Goal: Task Accomplishment & Management: Manage account settings

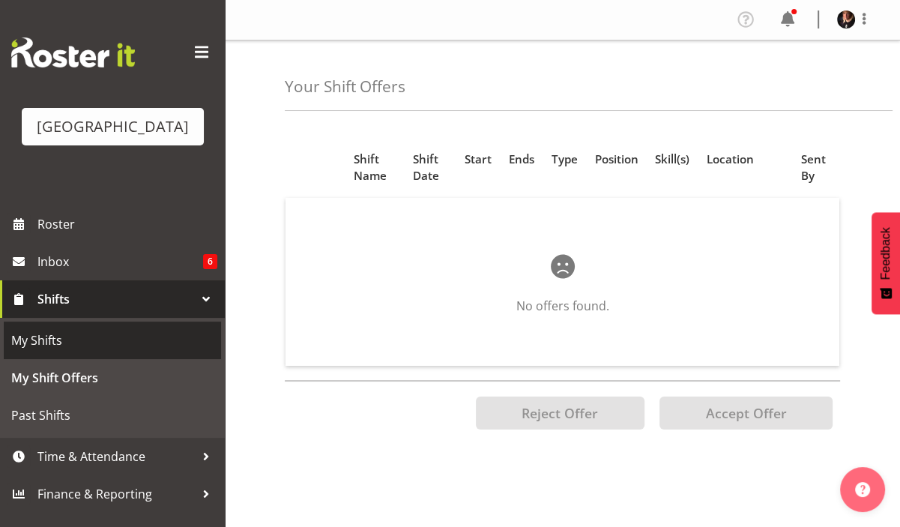
click at [56, 352] on span "My Shifts" at bounding box center [112, 340] width 202 height 22
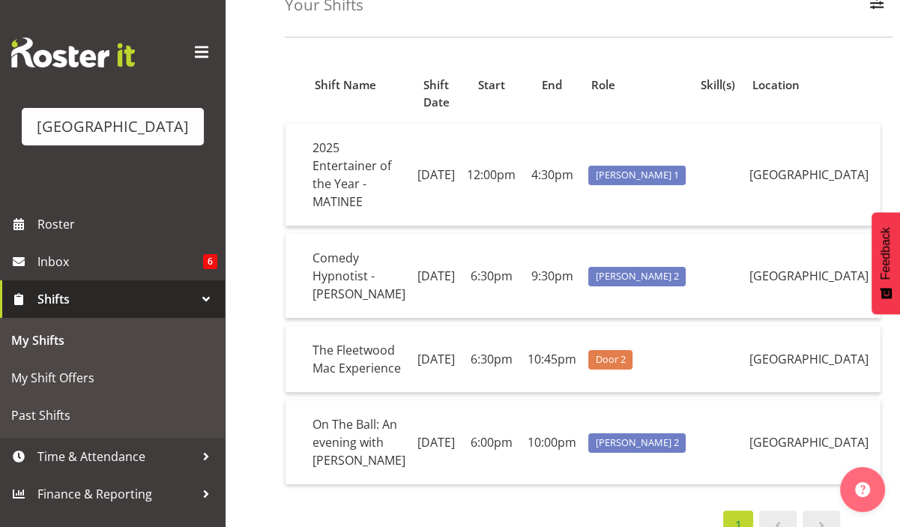
scroll to position [8, 0]
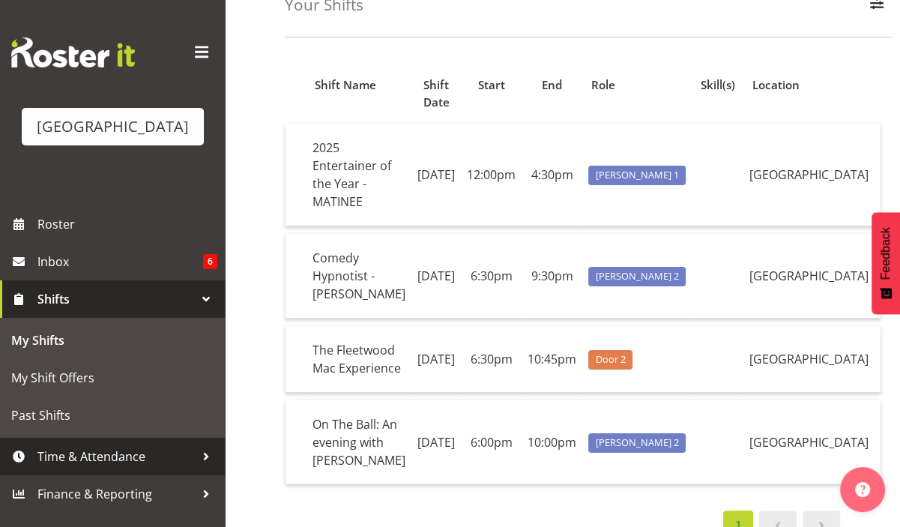
click at [59, 464] on span "Time & Attendance" at bounding box center [115, 456] width 157 height 22
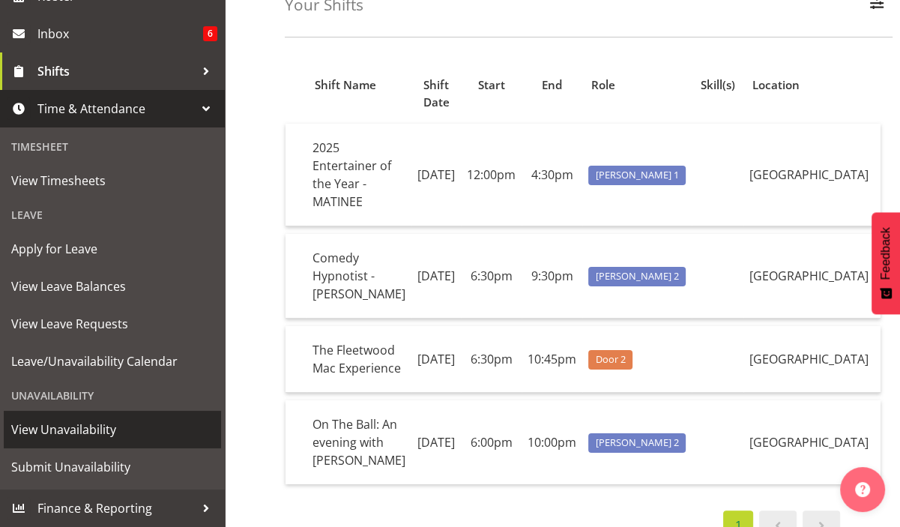
scroll to position [250, 0]
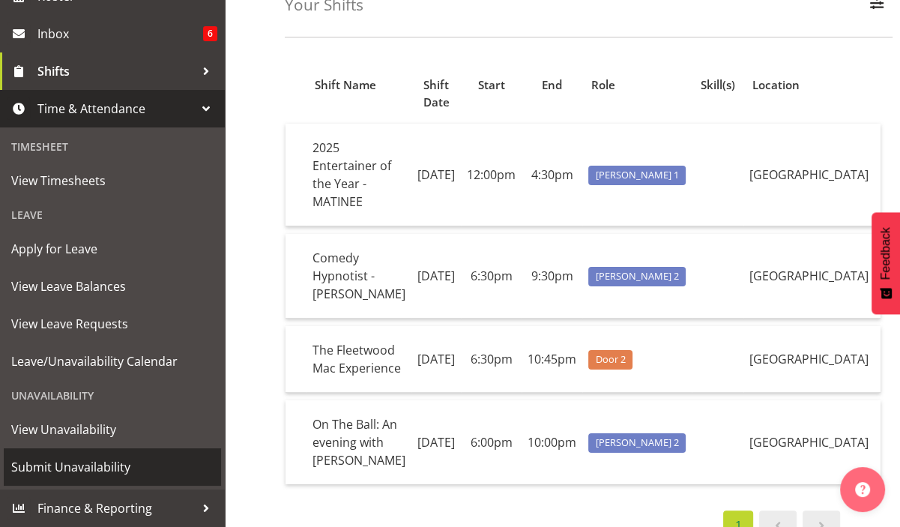
click at [80, 462] on span "Submit Unavailability" at bounding box center [112, 467] width 202 height 22
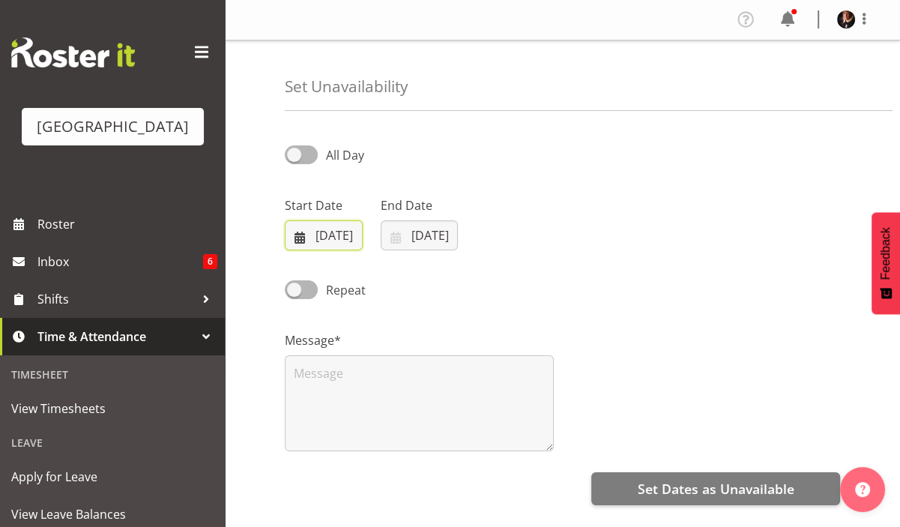
click at [343, 235] on input "[DATE]" at bounding box center [324, 235] width 78 height 30
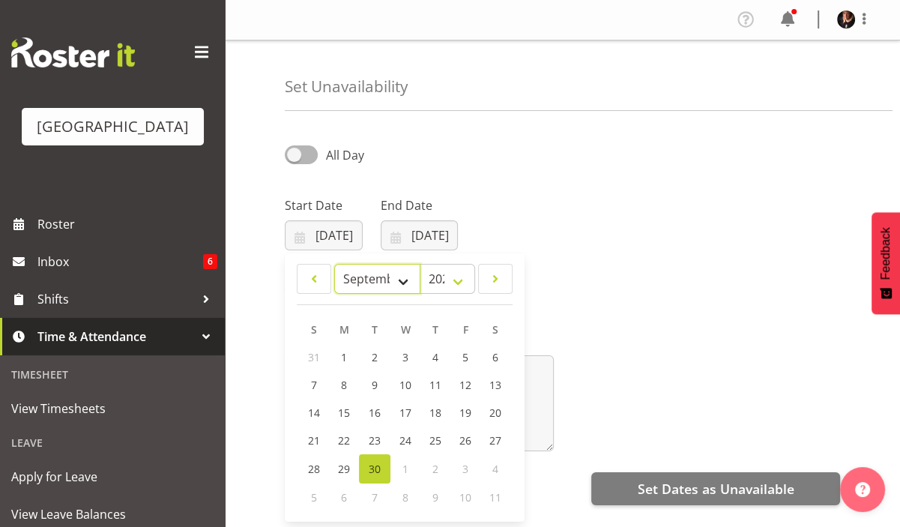
click at [402, 278] on select "January February March April May June July August September October November De…" at bounding box center [377, 279] width 86 height 30
select select "9"
click at [334, 264] on select "January February March April May June July August September October November De…" at bounding box center [377, 279] width 86 height 30
click at [465, 440] on span "24" at bounding box center [465, 442] width 12 height 14
type input "24/10/2025"
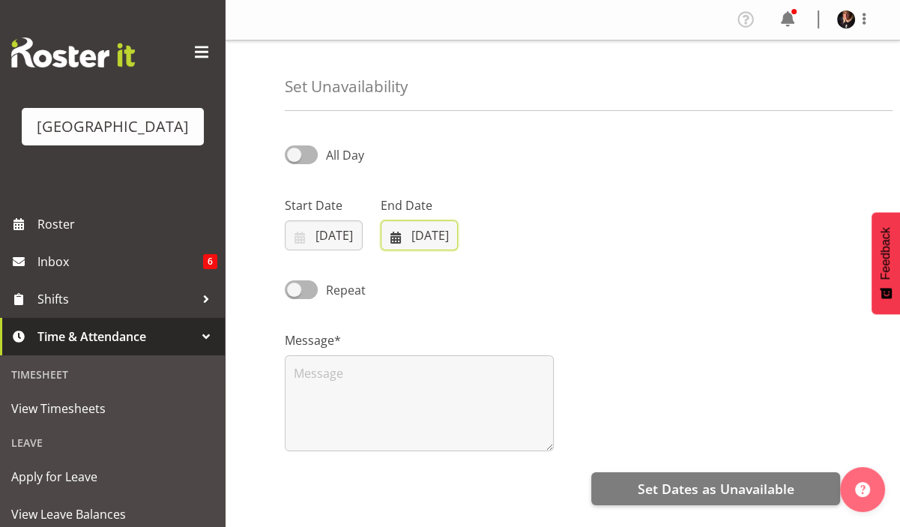
click at [448, 229] on input "30/09/2025" at bounding box center [420, 235] width 78 height 30
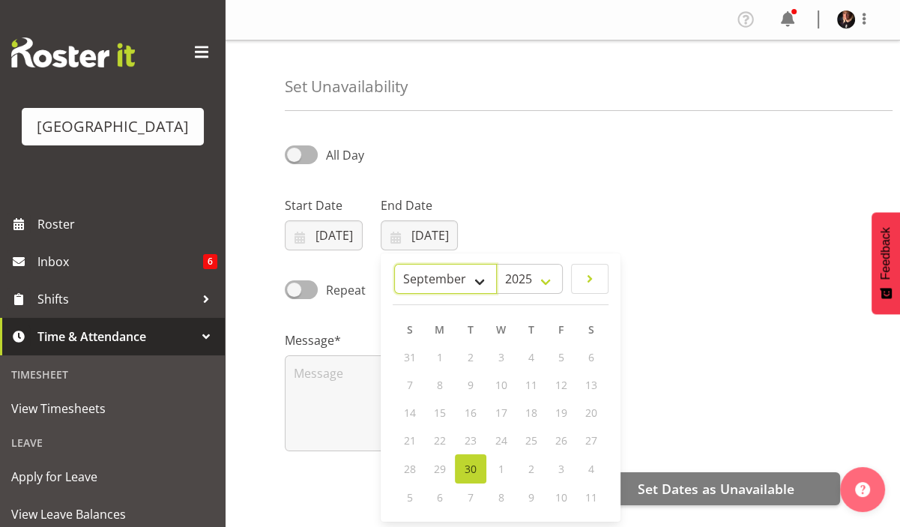
click at [476, 280] on select "January February March April May June July August September October November De…" at bounding box center [445, 279] width 103 height 30
click at [394, 264] on select "January February March April May June July August September October November De…" at bounding box center [445, 279] width 103 height 30
click at [480, 285] on select "January February March April May June July August September October November De…" at bounding box center [445, 279] width 103 height 30
select select "11"
click at [429, 264] on select "January February March April May June July August September October November De…" at bounding box center [445, 279] width 103 height 30
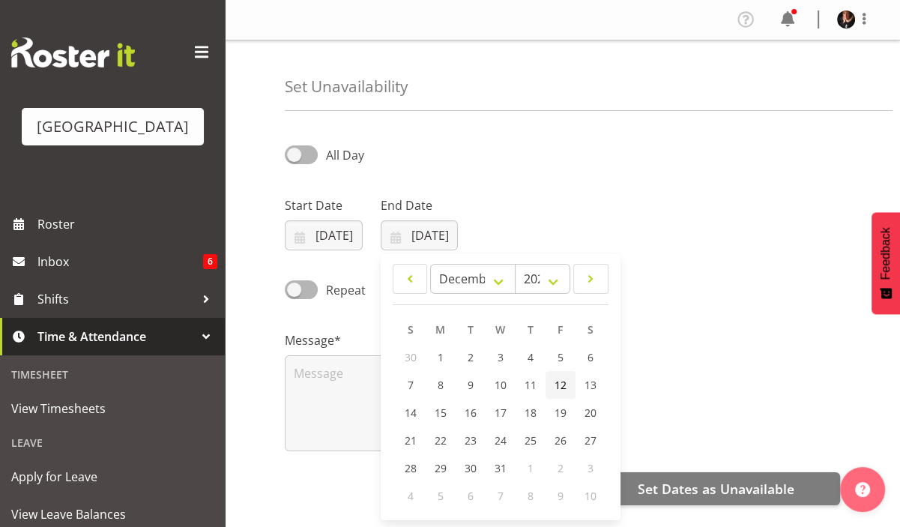
click at [559, 384] on span "12" at bounding box center [561, 385] width 12 height 14
type input "12/12/2025"
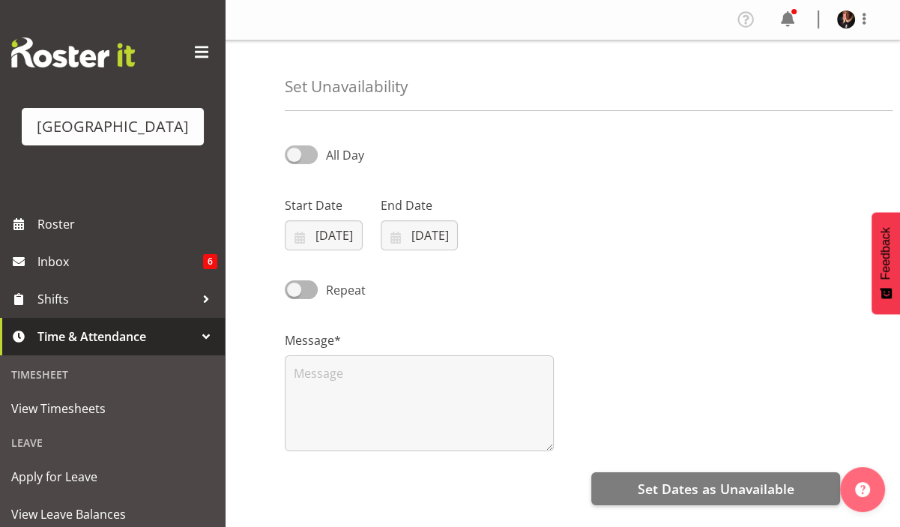
click at [299, 152] on span at bounding box center [301, 154] width 33 height 19
click at [295, 152] on input "All Day" at bounding box center [290, 155] width 10 height 10
checkbox input "true"
select select "11"
select select "22"
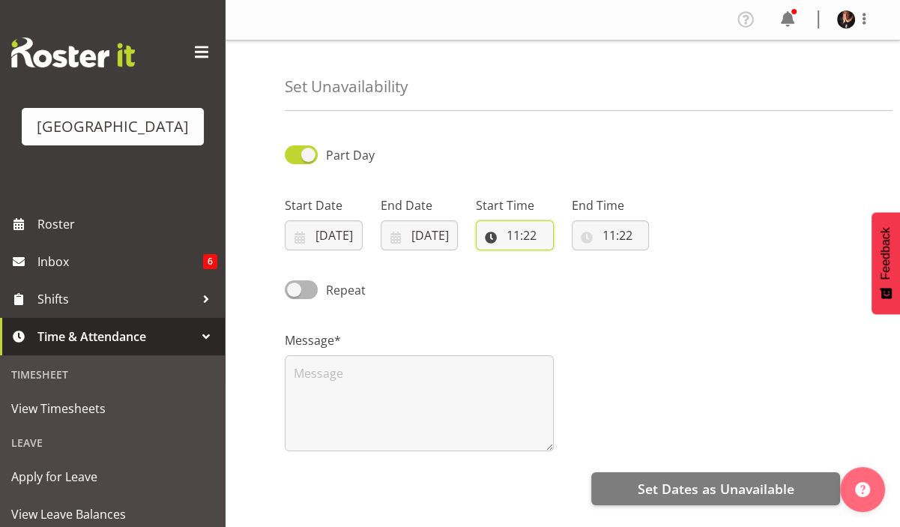
click at [544, 230] on input "11:22" at bounding box center [515, 235] width 78 height 30
click at [577, 274] on select "00 01 02 03 04 05 06 07 08 09 10 11 12 13 14 15 16 17 18 19 20 21 22 23" at bounding box center [578, 274] width 34 height 30
select select "18"
click at [561, 259] on select "00 01 02 03 04 05 06 07 08 09 10 11 12 13 14 15 16 17 18 19 20 21 22 23" at bounding box center [578, 274] width 34 height 30
type input "18:22"
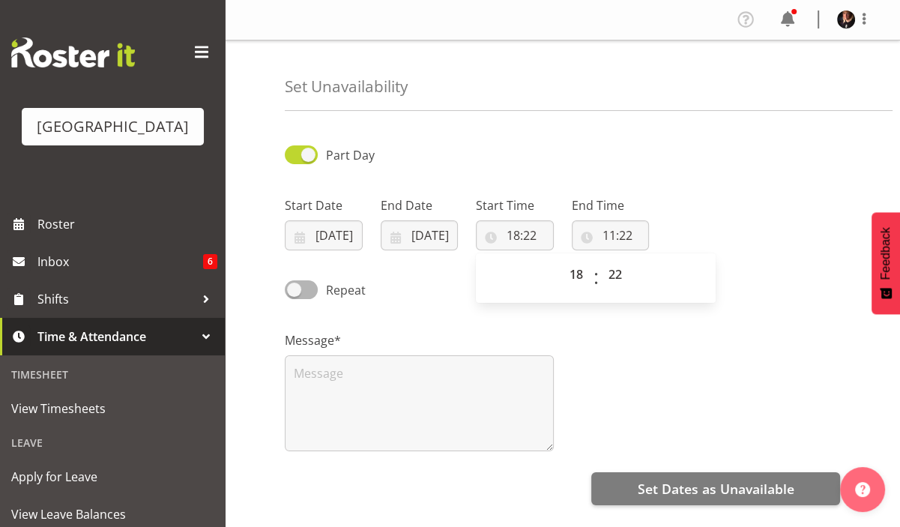
click at [516, 283] on div "00 01 02 03 04 05 06 07 08 09 10 11 12 13 14 15 16 17 18 19 20 21 22 23 : 00 01…" at bounding box center [596, 277] width 240 height 37
click at [516, 235] on input "18:22" at bounding box center [515, 235] width 78 height 30
click at [516, 233] on input "18:22" at bounding box center [515, 235] width 78 height 30
click at [579, 270] on select "00 01 02 03 04 05 06 07 08 09 10 11 12 13 14 15 16 17 18 19 20 21 22 23" at bounding box center [578, 274] width 34 height 30
select select "12"
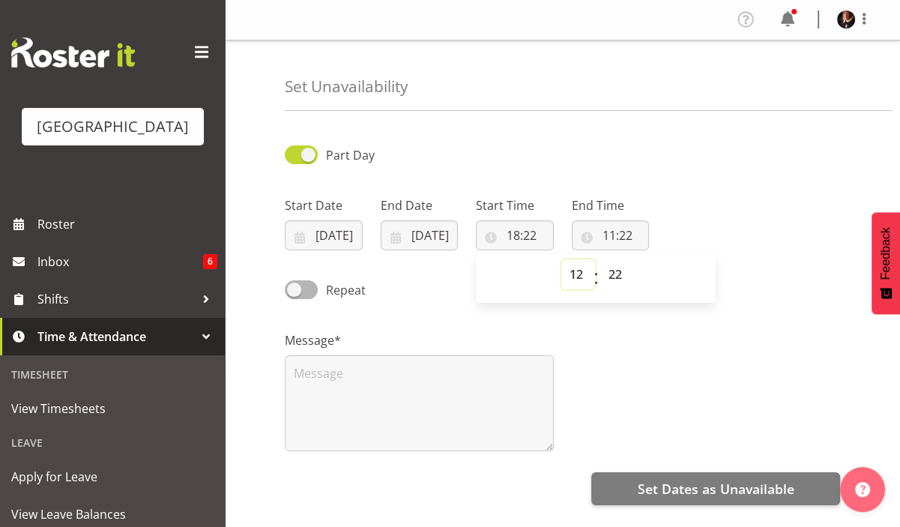
click at [561, 259] on select "00 01 02 03 04 05 06 07 08 09 10 11 12 13 14 15 16 17 18 19 20 21 22 23" at bounding box center [578, 274] width 34 height 30
type input "12:22"
click at [618, 272] on select "00 01 02 03 04 05 06 07 08 09 10 11 12 13 14 15 16 17 18 19 20 21 22 23 24 25 2…" at bounding box center [617, 274] width 34 height 30
select select "40"
click at [600, 259] on select "00 01 02 03 04 05 06 07 08 09 10 11 12 13 14 15 16 17 18 19 20 21 22 23 24 25 2…" at bounding box center [617, 274] width 34 height 30
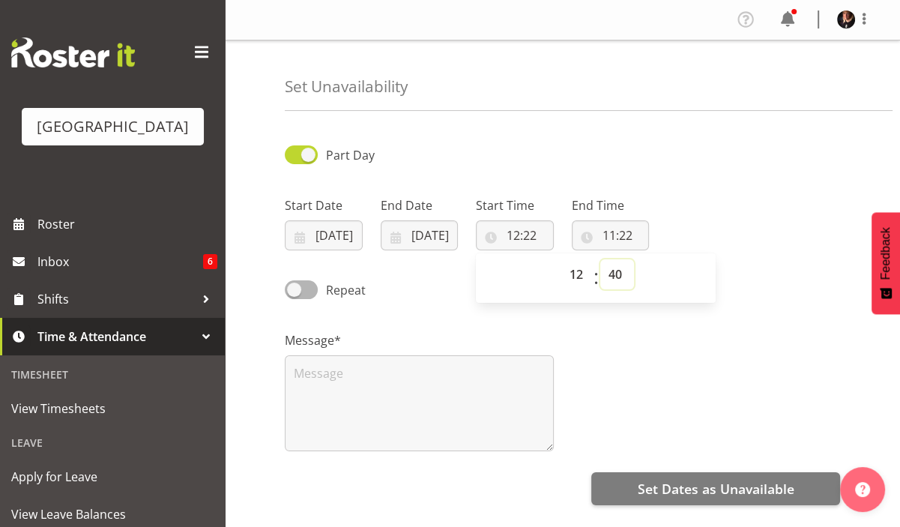
type input "12:40"
click at [607, 232] on input "11:22" at bounding box center [611, 235] width 78 height 30
click at [675, 275] on select "00 01 02 03 04 05 06 07 08 09 10 11 12 13 14 15 16 17 18 19 20 21 22 23" at bounding box center [674, 274] width 34 height 30
select select "18"
click at [657, 259] on select "00 01 02 03 04 05 06 07 08 09 10 11 12 13 14 15 16 17 18 19 20 21 22 23" at bounding box center [674, 274] width 34 height 30
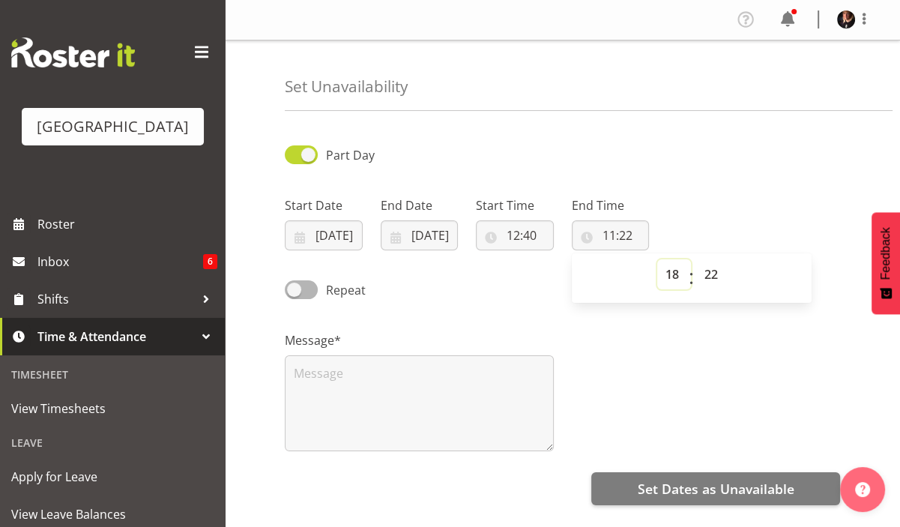
type input "18:22"
click at [630, 234] on input "18:22" at bounding box center [611, 235] width 78 height 30
click at [714, 271] on select "00 01 02 03 04 05 06 07 08 09 10 11 12 13 14 15 16 17 18 19 20 21 22 23 24 25 2…" at bounding box center [713, 274] width 34 height 30
select select "30"
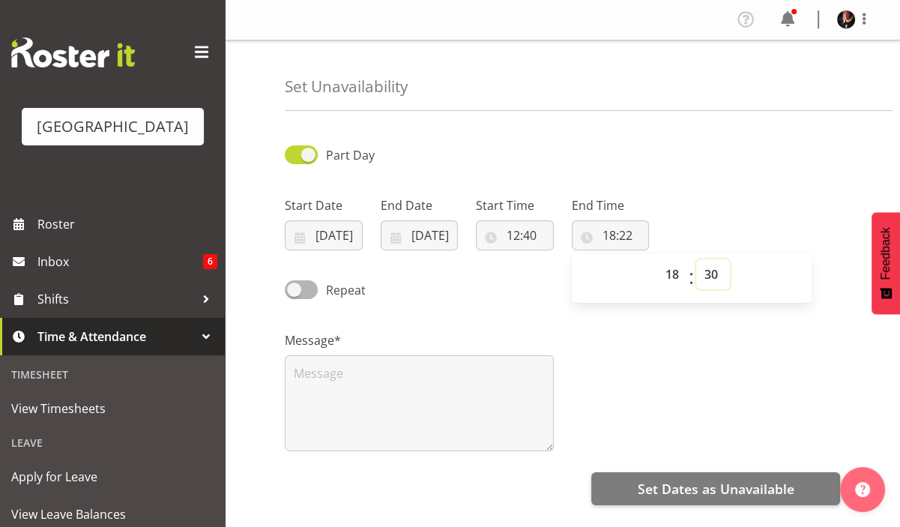
click at [696, 259] on select "00 01 02 03 04 05 06 07 08 09 10 11 12 13 14 15 16 17 18 19 20 21 22 23 24 25 2…" at bounding box center [713, 274] width 34 height 30
type input "18:30"
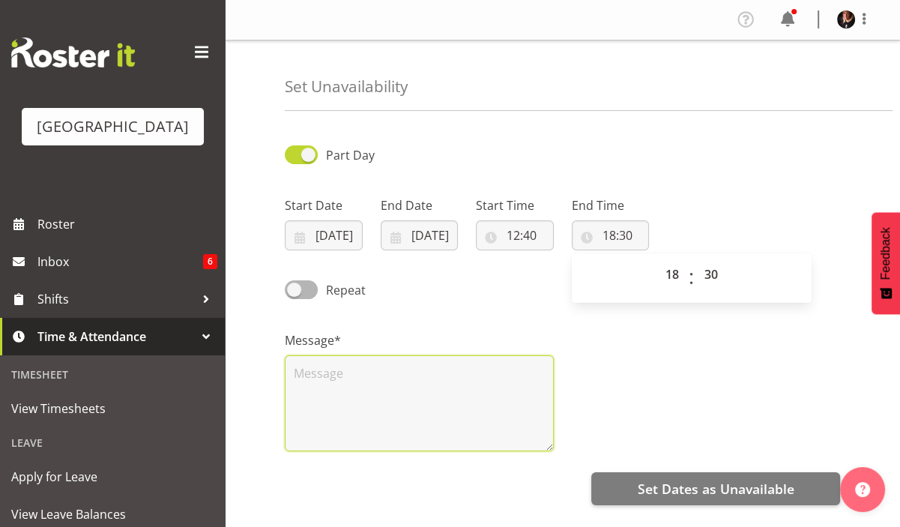
click at [430, 393] on textarea at bounding box center [419, 403] width 269 height 96
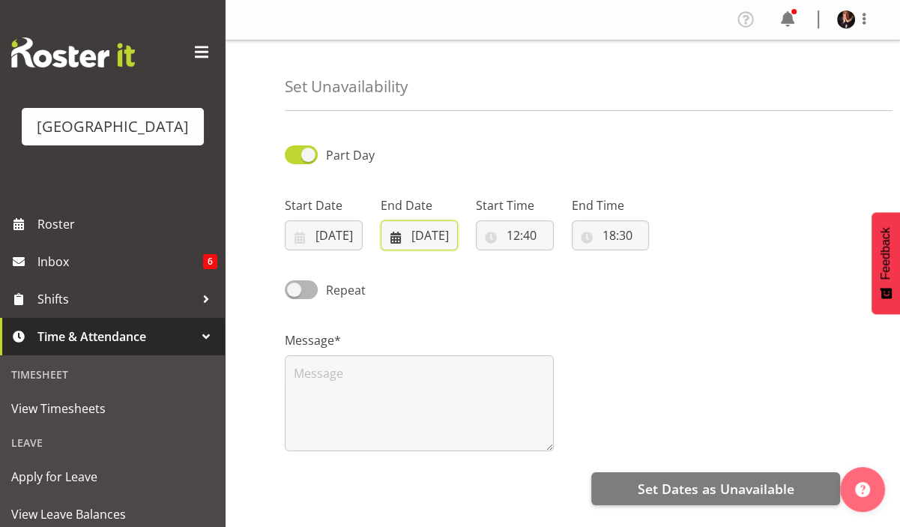
click at [439, 238] on input "12/12/2025" at bounding box center [420, 235] width 78 height 30
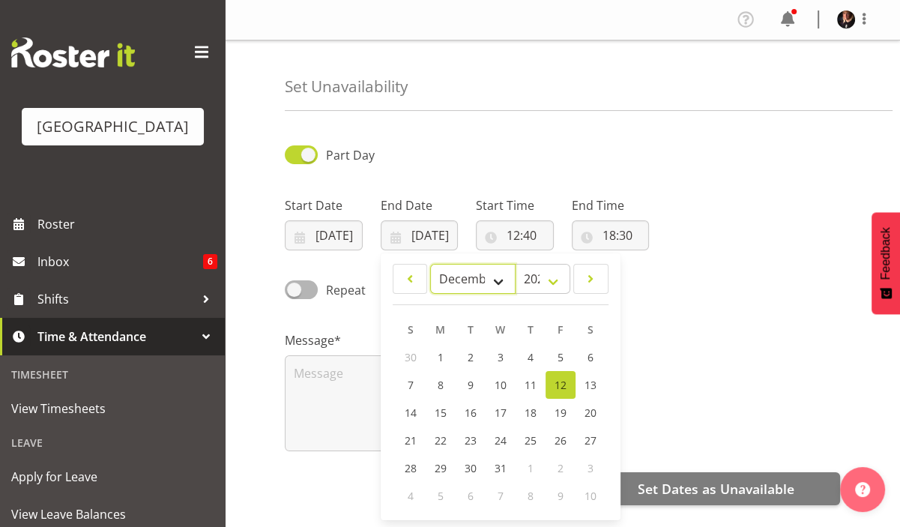
click at [495, 279] on select "January February March April May June July August September October November De…" at bounding box center [473, 279] width 86 height 30
select select "9"
click at [430, 264] on select "January February March April May June July August September October November De…" at bounding box center [473, 279] width 86 height 30
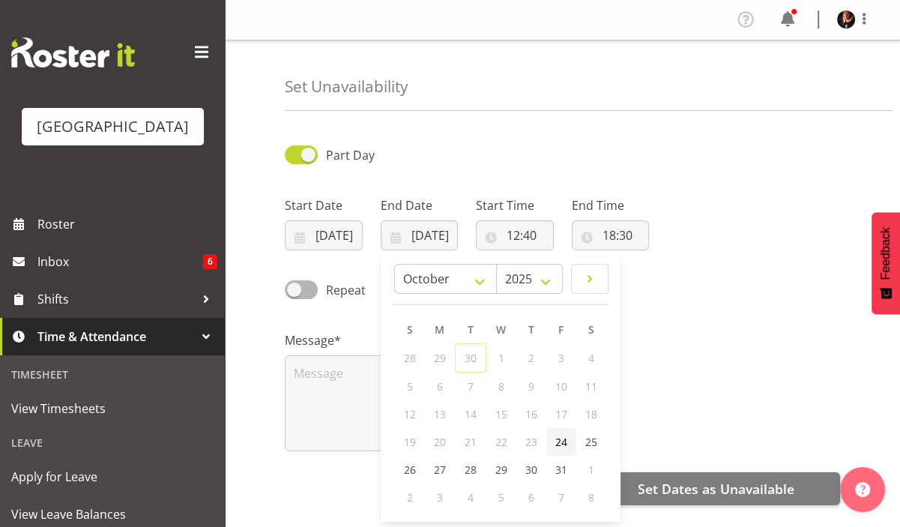
click at [558, 438] on span "24" at bounding box center [561, 442] width 12 height 14
type input "24/10/2025"
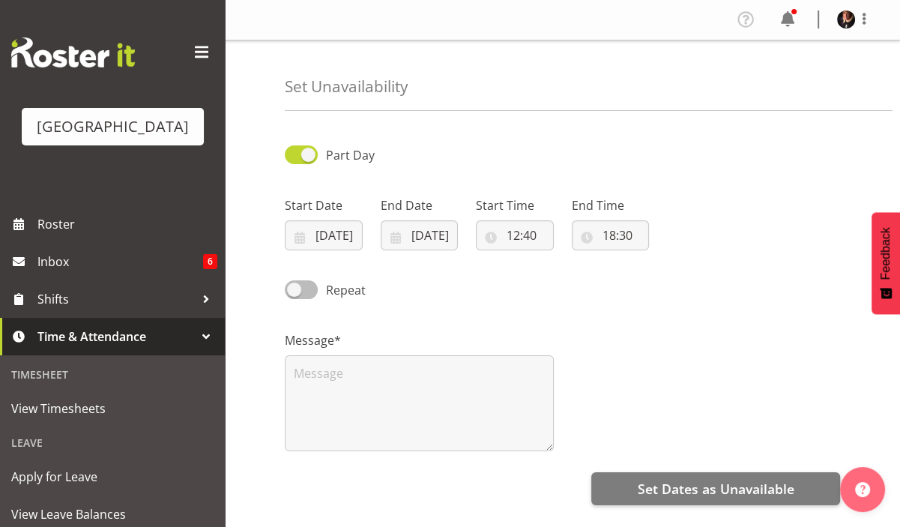
click at [295, 284] on span at bounding box center [301, 289] width 33 height 19
click at [295, 285] on input "Repeat" at bounding box center [290, 290] width 10 height 10
checkbox input "true"
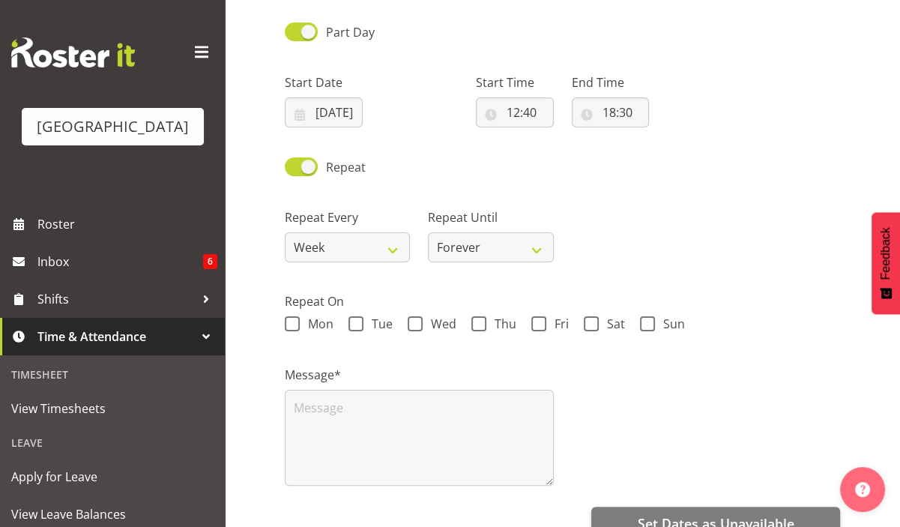
scroll to position [150, 0]
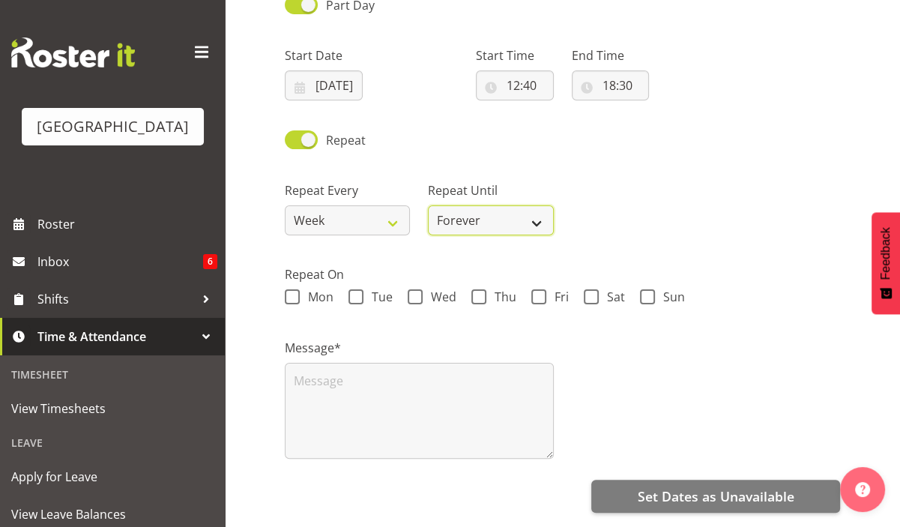
click at [536, 227] on select "Forever On a date" at bounding box center [490, 220] width 125 height 30
select select "date"
click at [428, 205] on select "Forever On a date" at bounding box center [490, 220] width 125 height 30
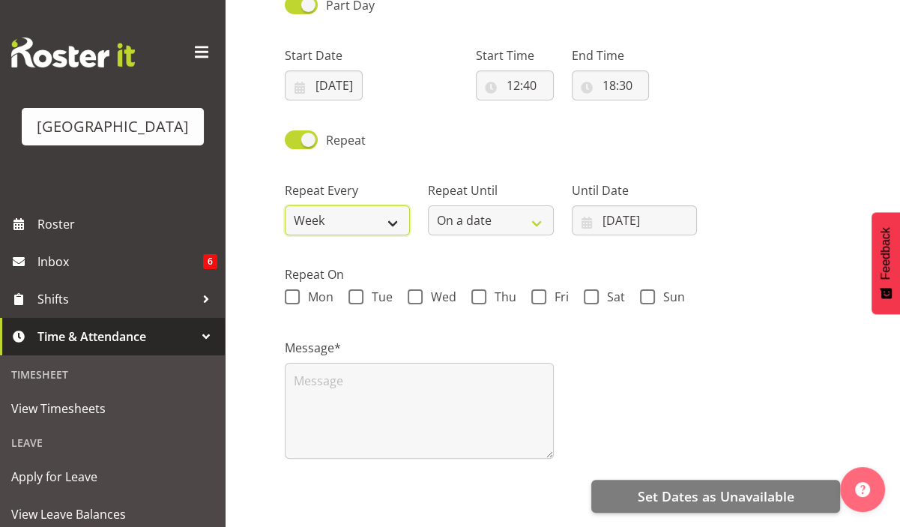
click at [394, 225] on select "Week 2 Weeks 3 Weeks 4 Weeks Month" at bounding box center [347, 220] width 125 height 30
click at [537, 295] on span at bounding box center [538, 296] width 15 height 15
click at [537, 295] on input "Fri" at bounding box center [536, 297] width 10 height 10
checkbox input "true"
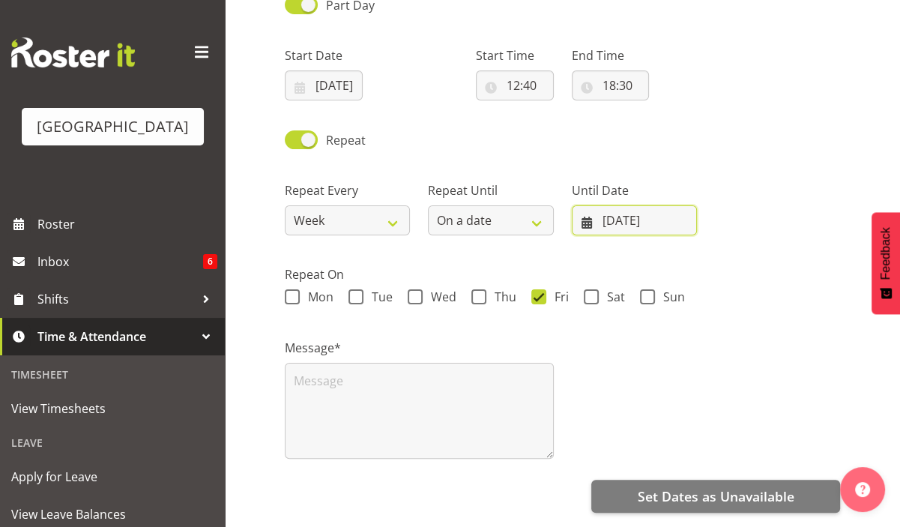
click at [675, 218] on input "30/09/2025" at bounding box center [634, 220] width 125 height 30
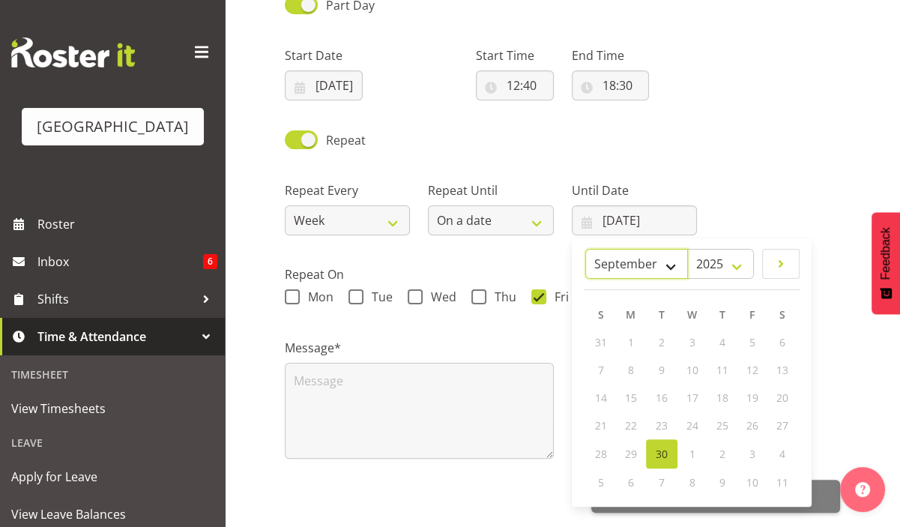
click at [670, 260] on select "January February March April May June July August September October November De…" at bounding box center [636, 264] width 103 height 30
select select "11"
click at [621, 249] on select "January February March April May June July August September October November De…" at bounding box center [636, 264] width 103 height 30
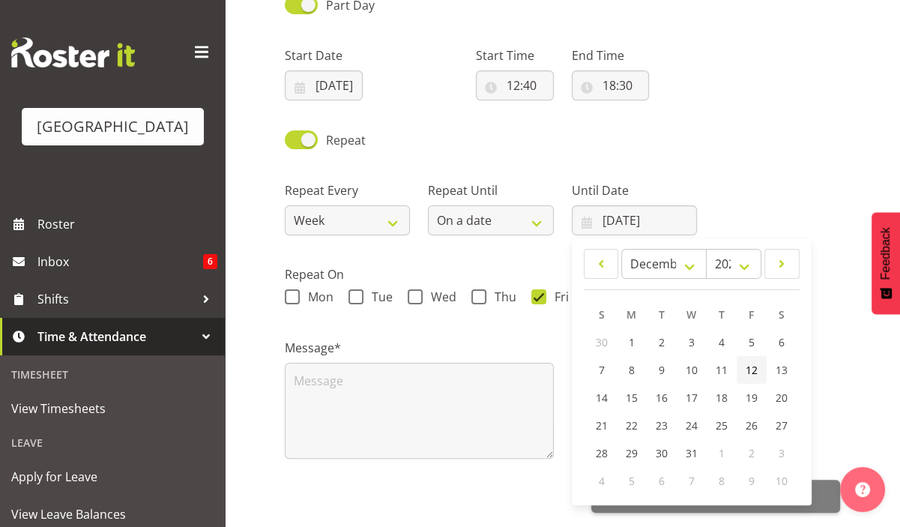
click at [755, 368] on span "12" at bounding box center [752, 370] width 12 height 14
type input "12/12/2025"
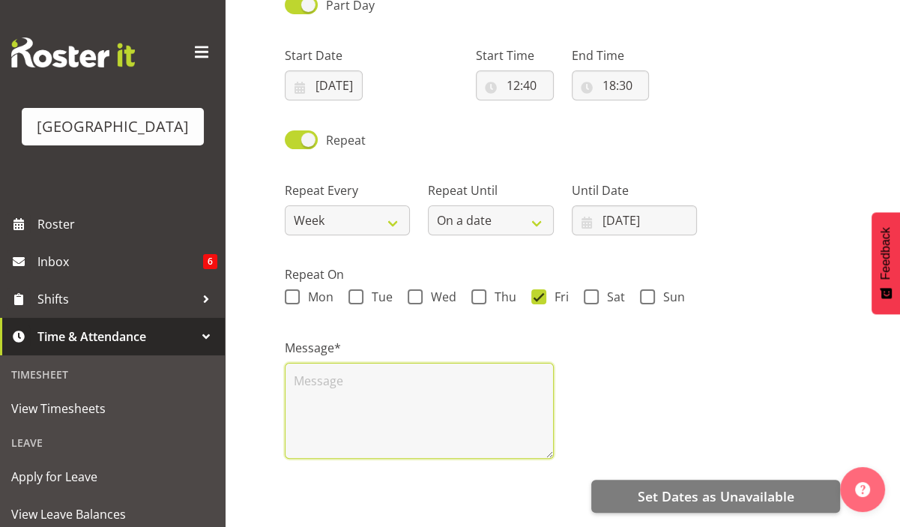
click at [461, 387] on textarea at bounding box center [419, 411] width 269 height 96
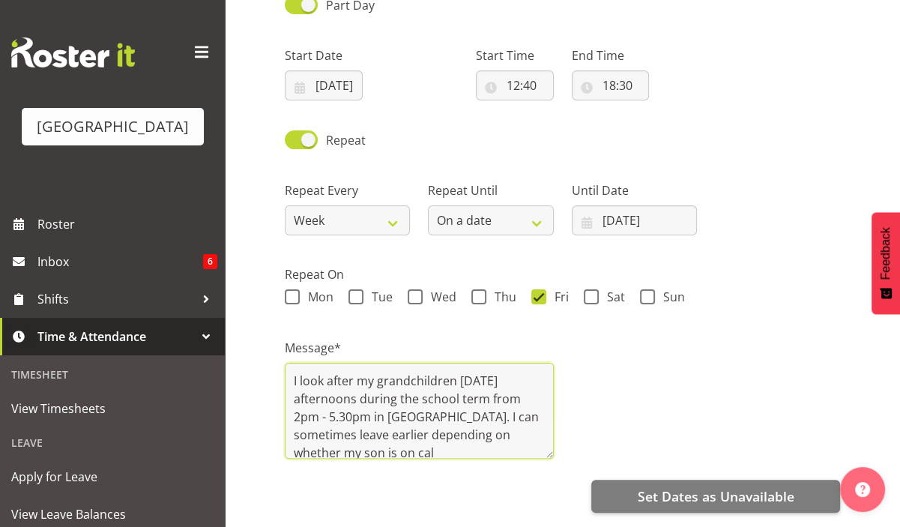
scroll to position [2, 0]
drag, startPoint x: 373, startPoint y: 457, endPoint x: 435, endPoint y: 416, distance: 74.0
click at [435, 416] on textarea "I look after my grandchildren on Friday afternoons during the school term from …" at bounding box center [419, 411] width 269 height 96
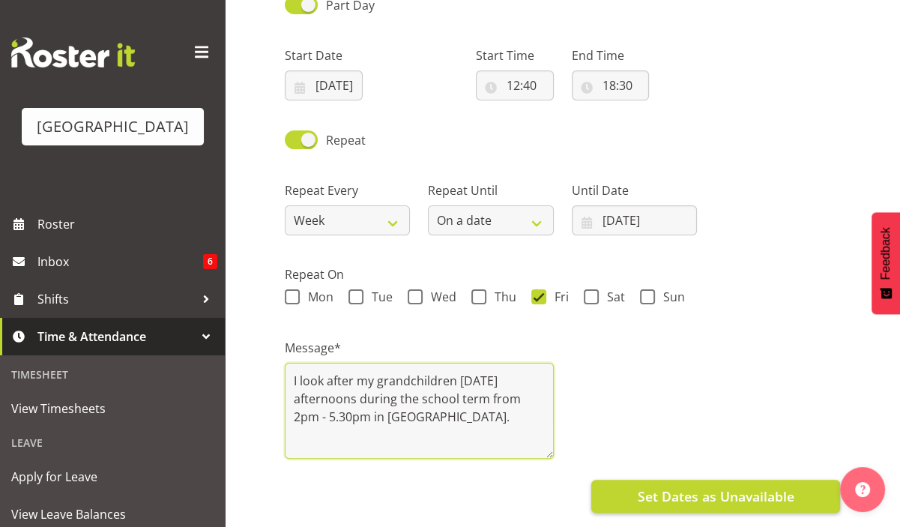
type textarea "I look after my grandchildren on Friday afternoons during the school term from …"
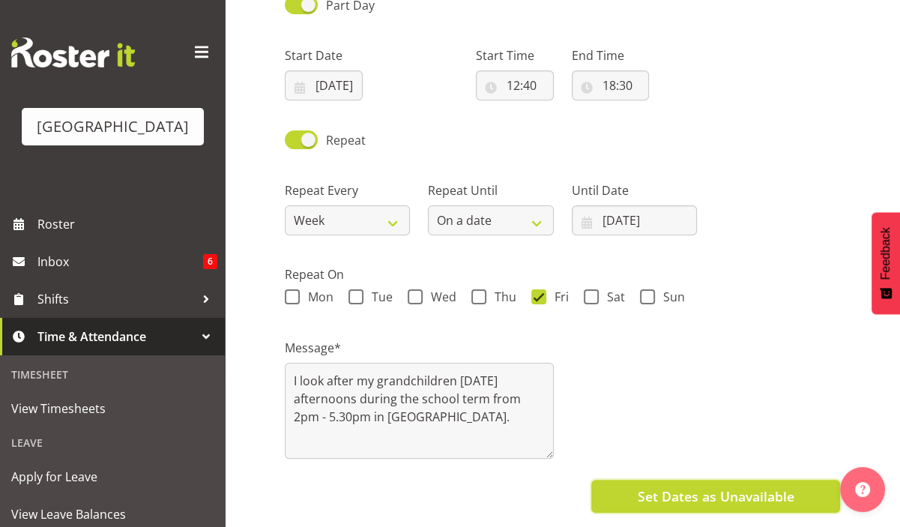
click at [745, 494] on span "Set Dates as Unavailable" at bounding box center [715, 495] width 157 height 19
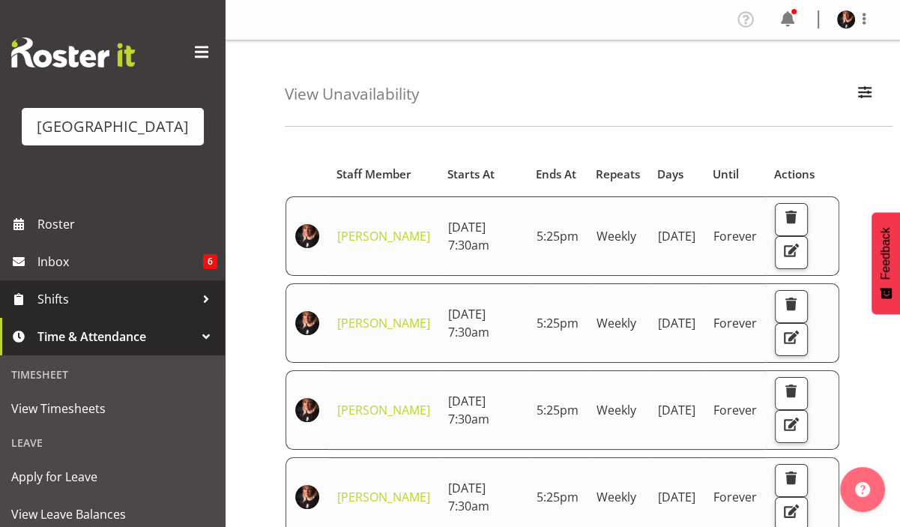
click at [51, 310] on span "Shifts" at bounding box center [115, 299] width 157 height 22
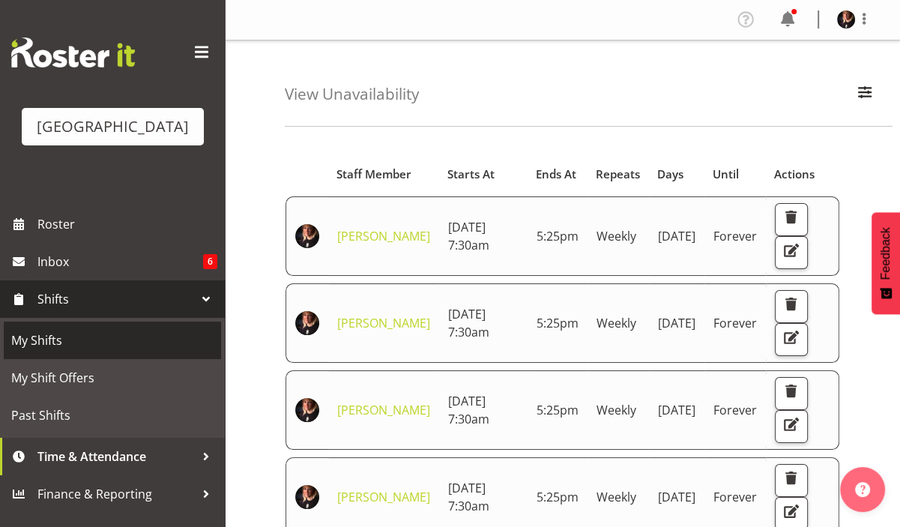
click at [49, 352] on span "My Shifts" at bounding box center [112, 340] width 202 height 22
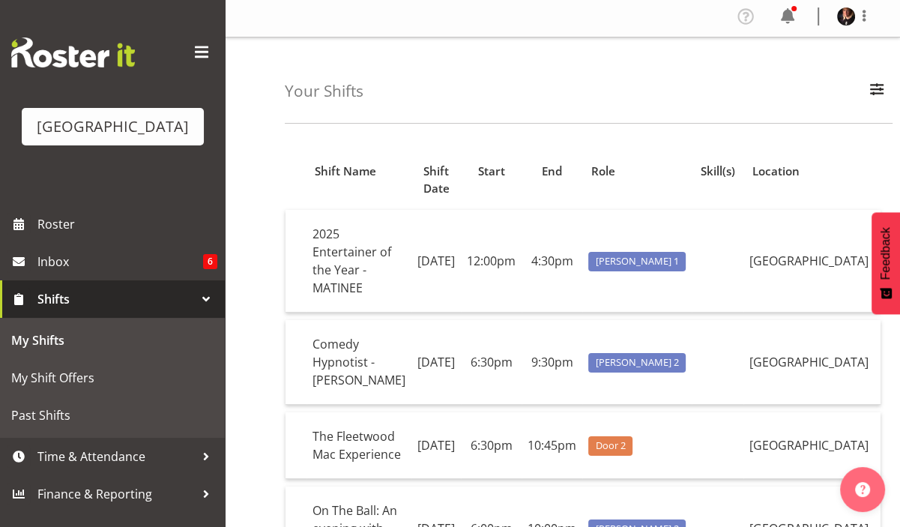
scroll to position [31, 0]
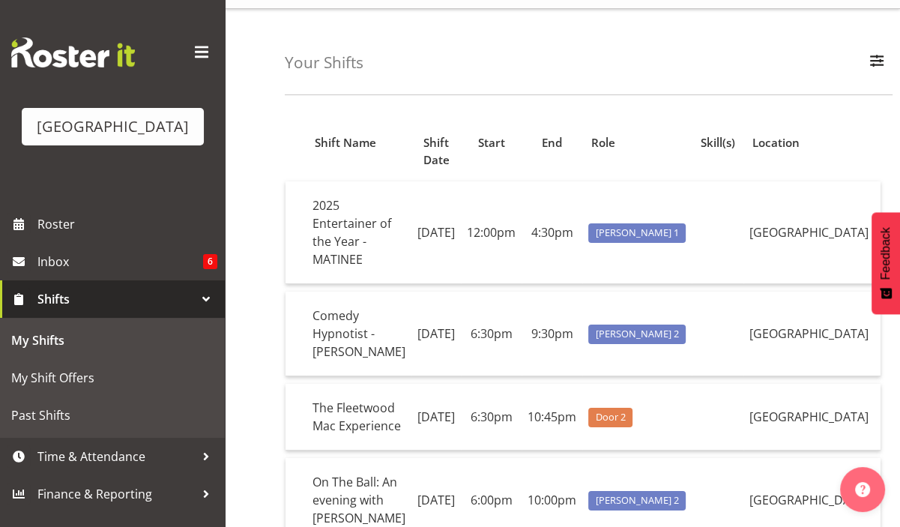
click at [519, 58] on div "Your Shifts All Locations [GEOGRAPHIC_DATA] [GEOGRAPHIC_DATA] Cargo Shed Histor…" at bounding box center [589, 52] width 608 height 86
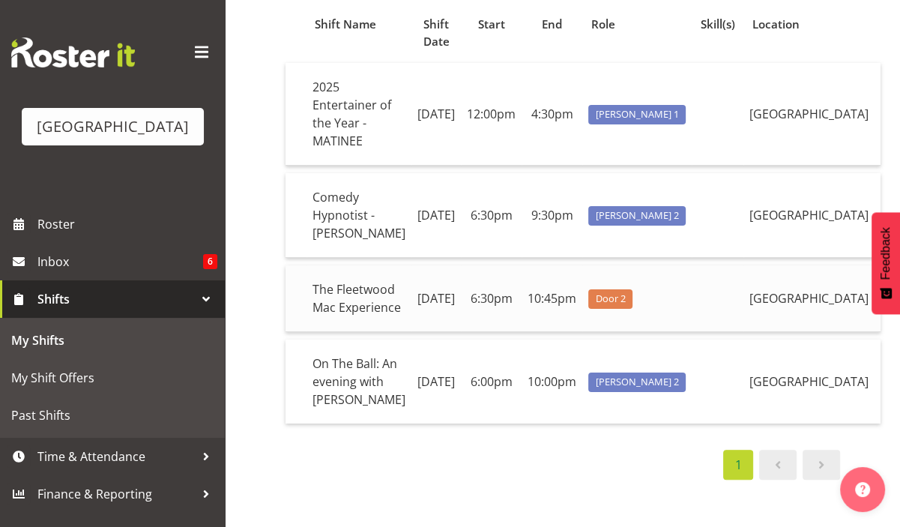
scroll to position [149, 0]
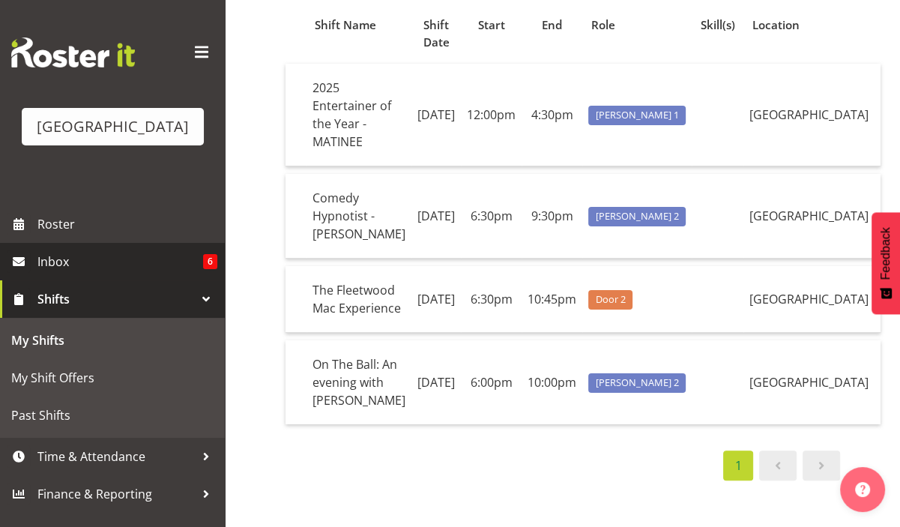
click at [36, 278] on link "Inbox 6" at bounding box center [112, 261] width 225 height 37
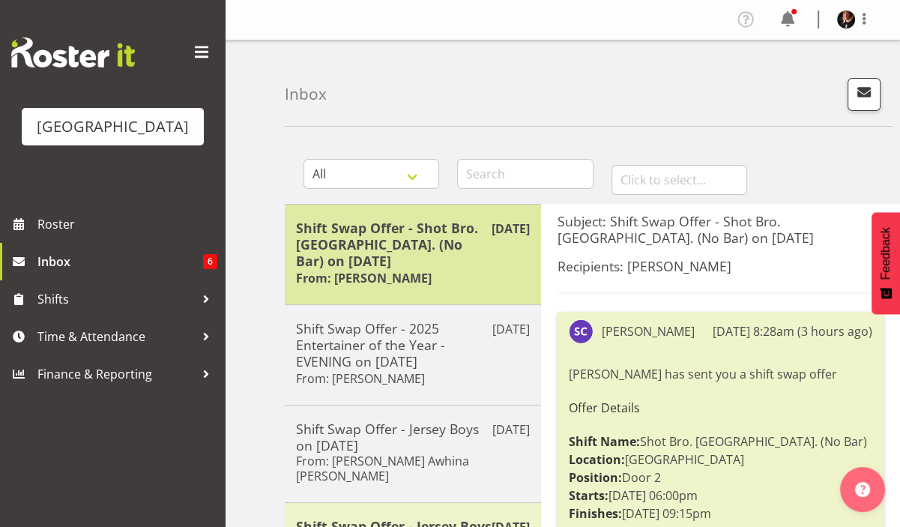
click at [505, 268] on div "Shift Swap Offer - Shot Bro. GA. (No Bar) on 08/10/25 From: Skye Colonna" at bounding box center [413, 255] width 234 height 70
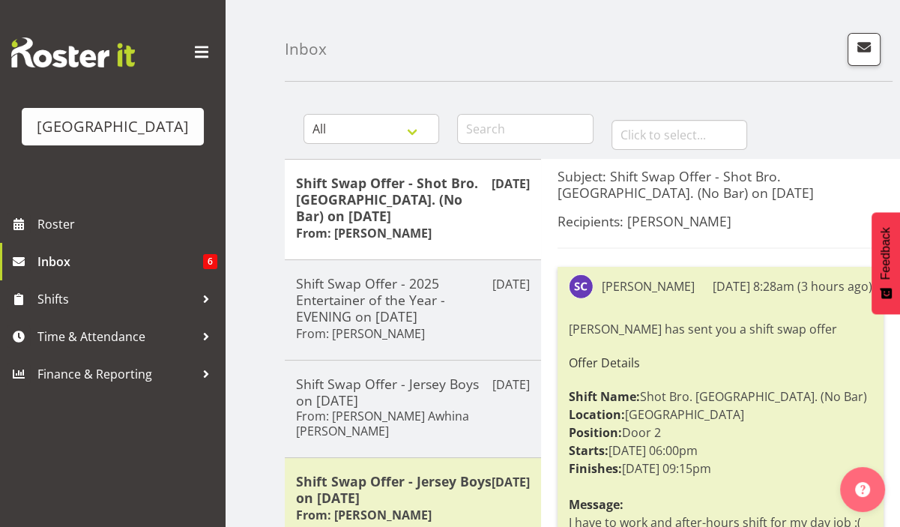
scroll to position [45, 0]
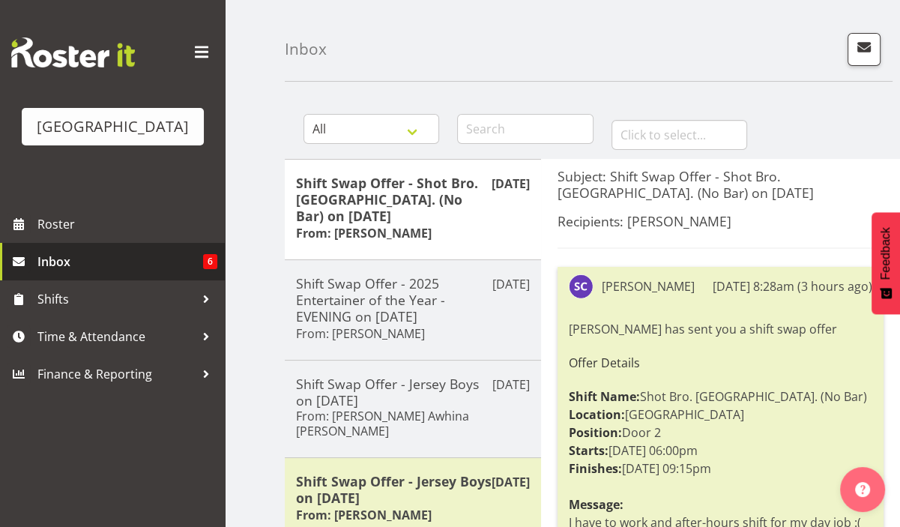
click at [81, 273] on span "Inbox" at bounding box center [120, 261] width 166 height 22
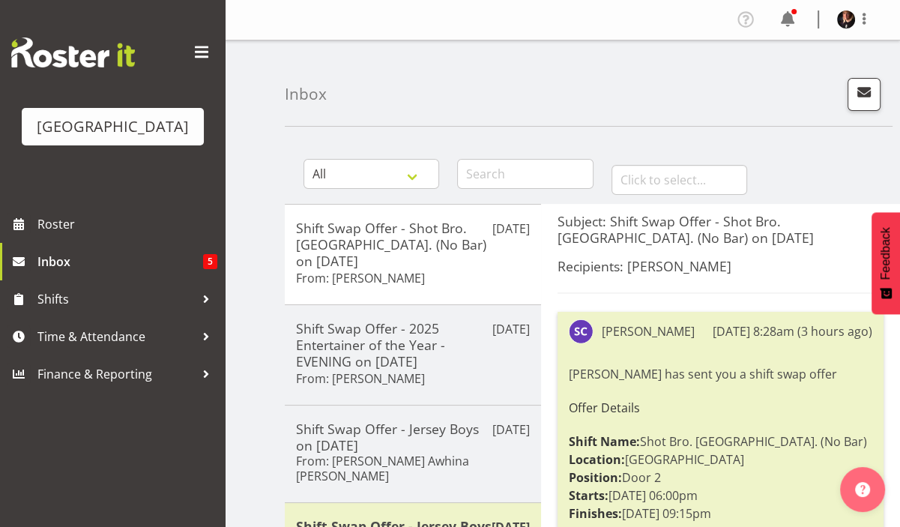
drag, startPoint x: 516, startPoint y: 111, endPoint x: 554, endPoint y: 97, distance: 40.8
click at [519, 111] on div "Inbox" at bounding box center [589, 83] width 608 height 86
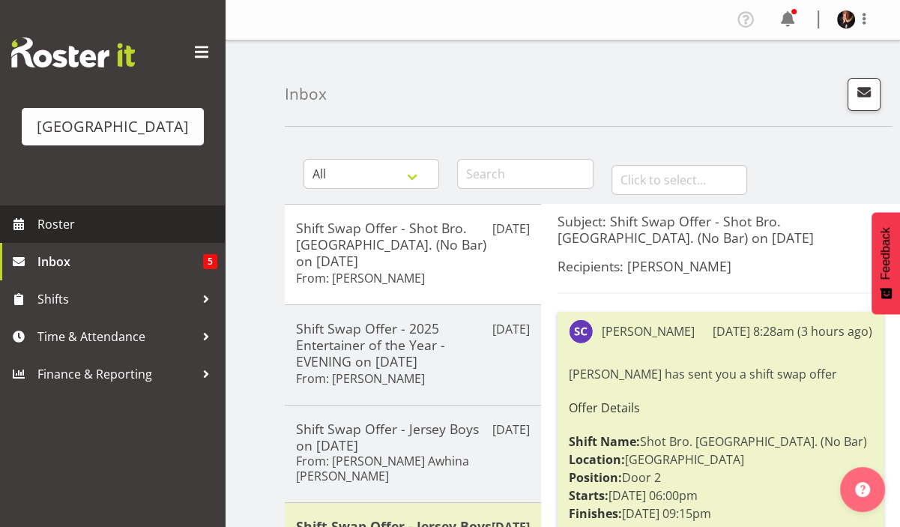
click at [53, 235] on span "Roster" at bounding box center [127, 224] width 180 height 22
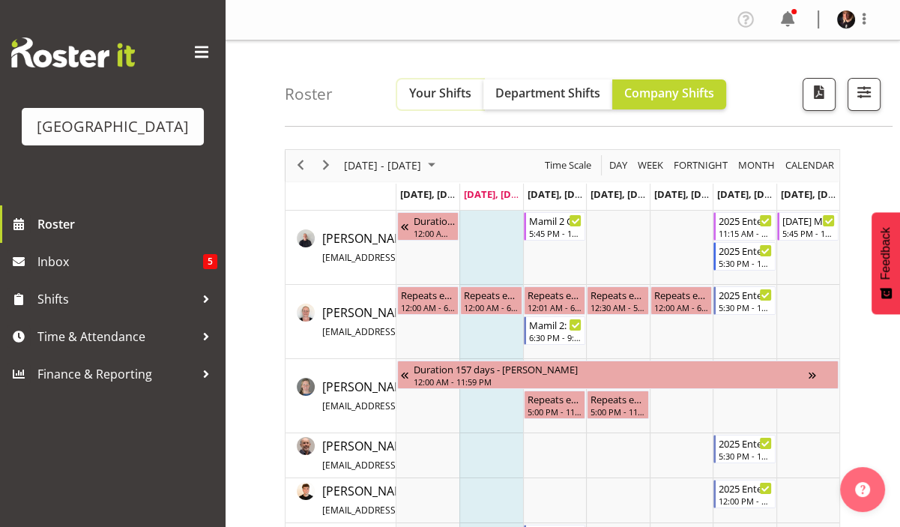
click at [429, 86] on span "Your Shifts" at bounding box center [440, 93] width 62 height 16
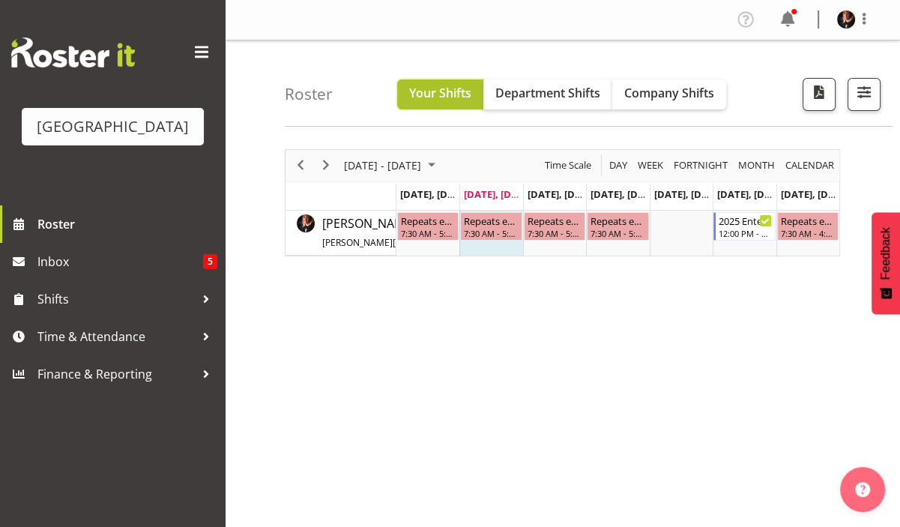
click at [438, 85] on span "Your Shifts" at bounding box center [440, 93] width 62 height 16
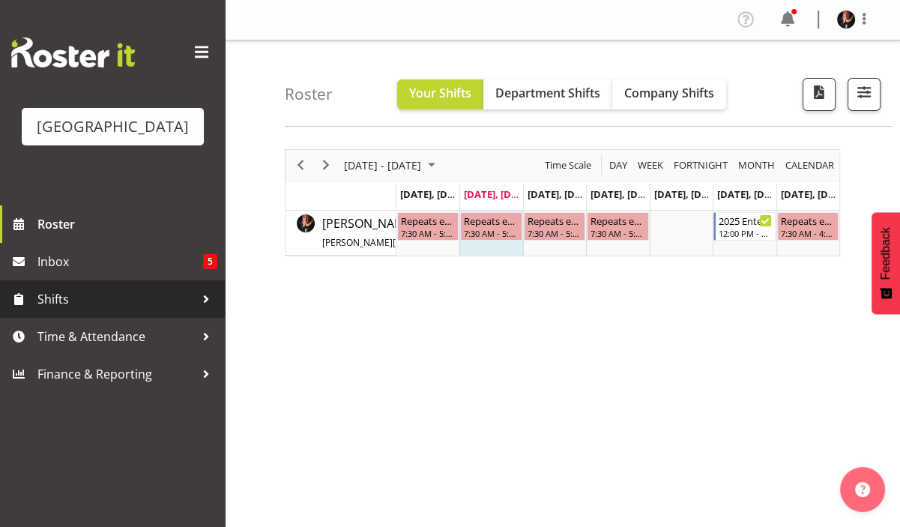
click at [57, 310] on span "Shifts" at bounding box center [115, 299] width 157 height 22
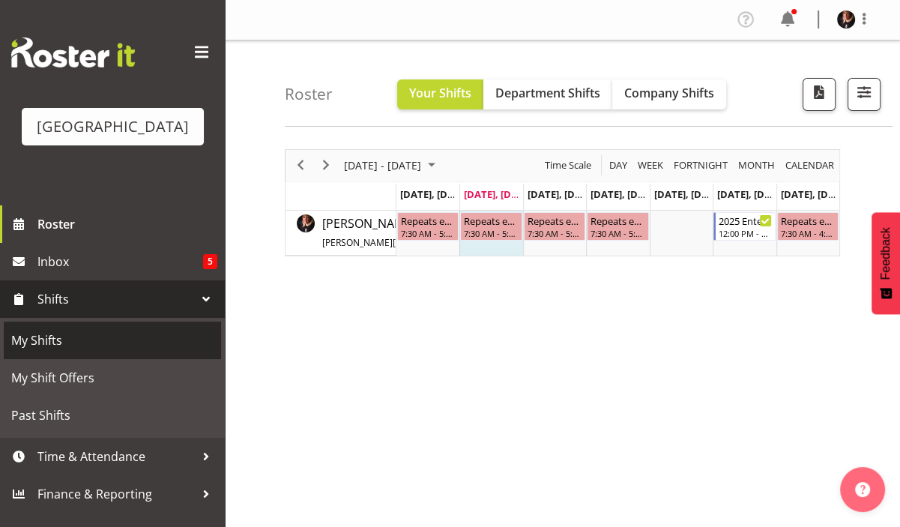
click at [47, 352] on span "My Shifts" at bounding box center [112, 340] width 202 height 22
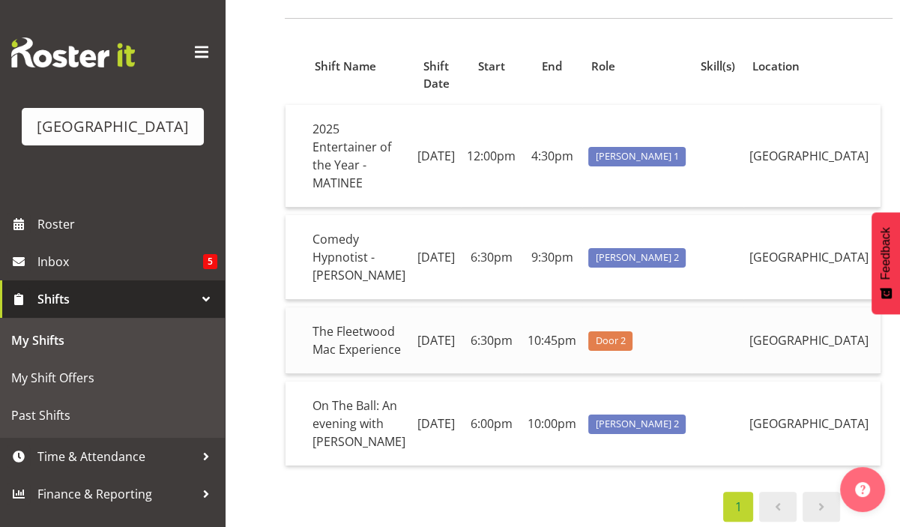
scroll to position [222, 0]
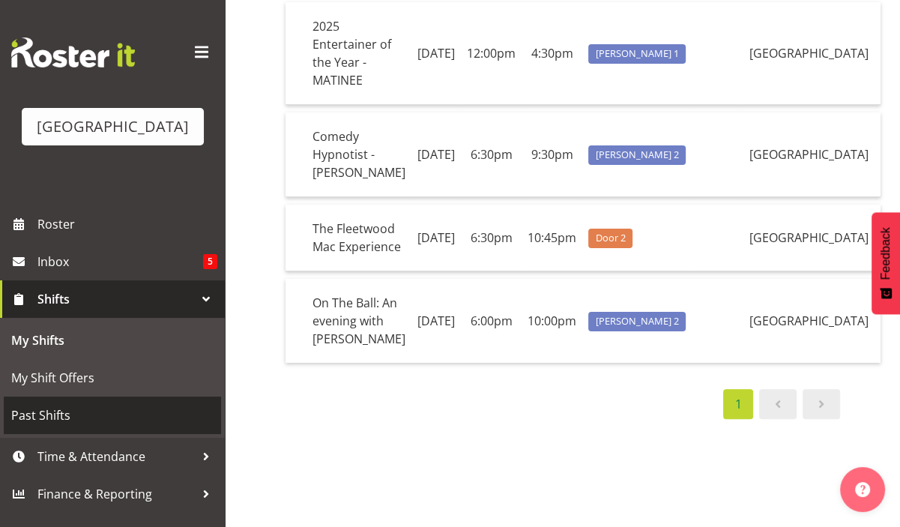
click at [54, 426] on span "Past Shifts" at bounding box center [112, 415] width 202 height 22
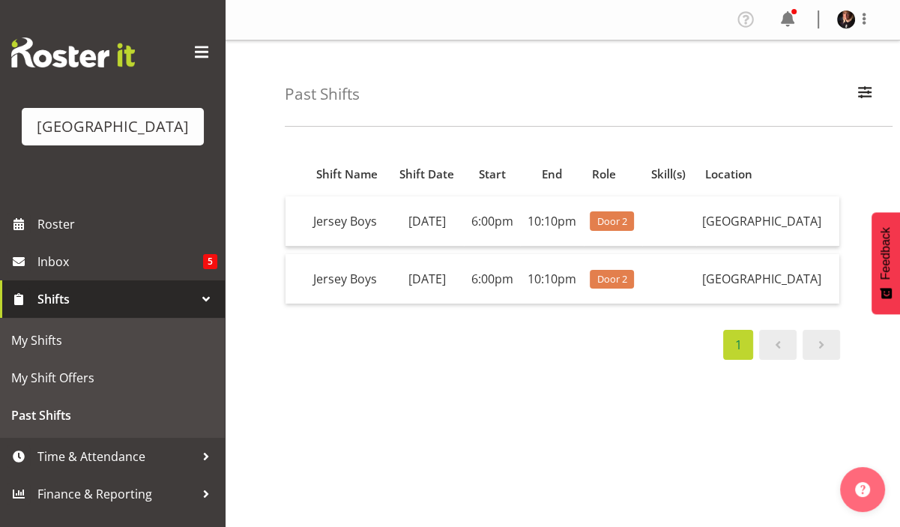
click at [344, 438] on div "Shift Name Shift Date Start End Role Skill(s) Location [GEOGRAPHIC_DATA] Boys […" at bounding box center [592, 438] width 615 height 600
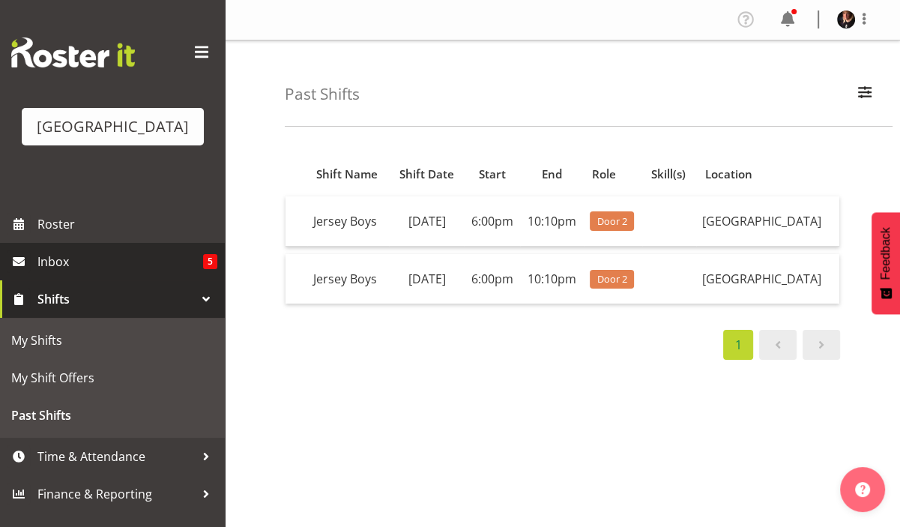
click at [80, 273] on span "Inbox" at bounding box center [120, 261] width 166 height 22
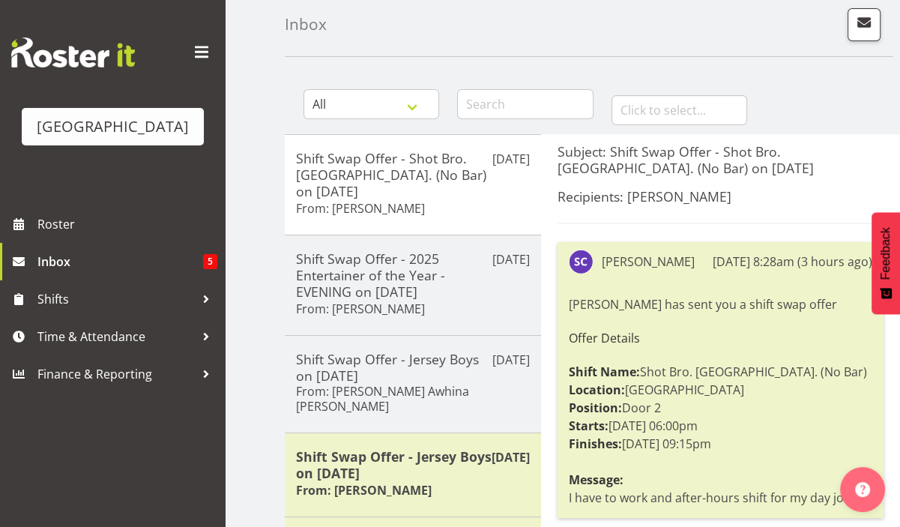
scroll to position [150, 0]
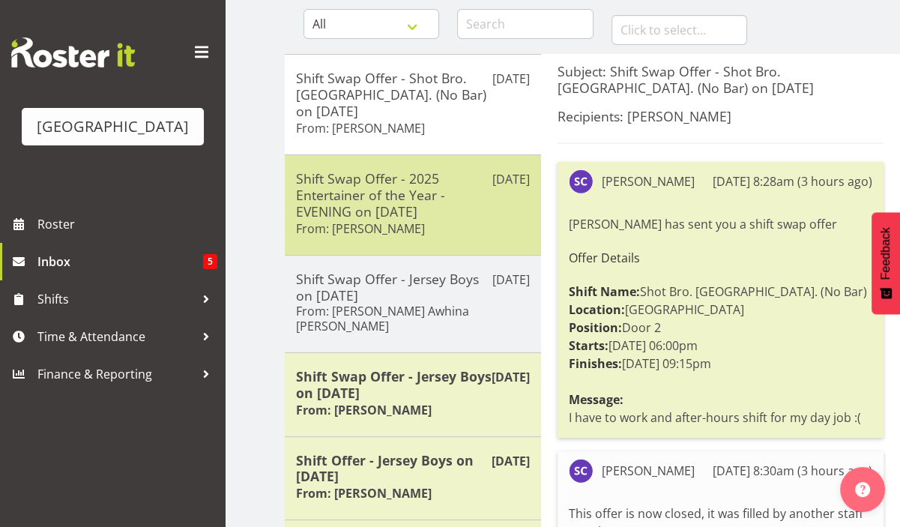
click at [387, 221] on h6 "From: [PERSON_NAME]" at bounding box center [360, 228] width 129 height 15
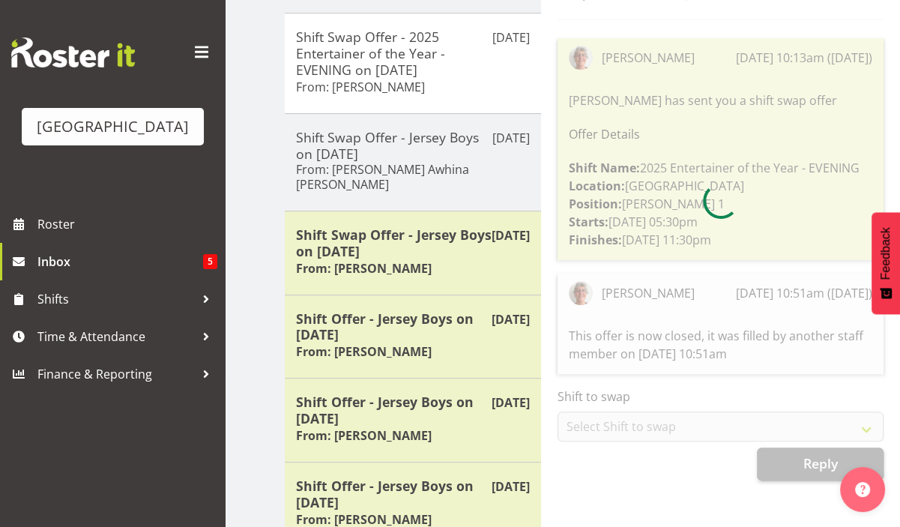
scroll to position [303, 0]
